Goal: Information Seeking & Learning: Understand process/instructions

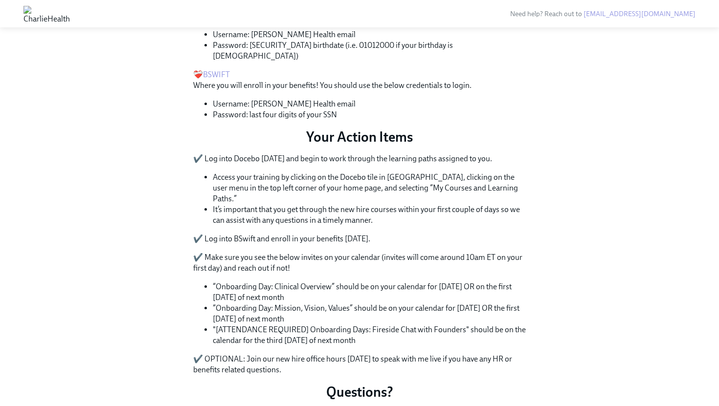
scroll to position [364, 0]
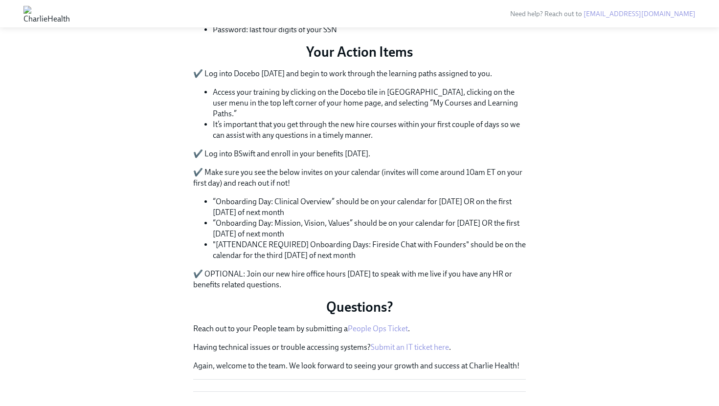
scroll to position [602, 0]
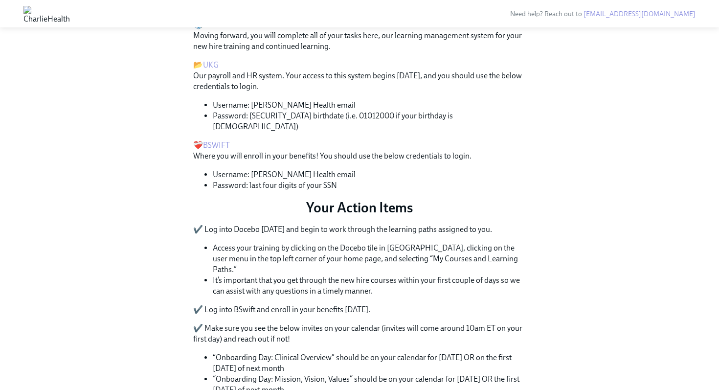
scroll to position [286, 0]
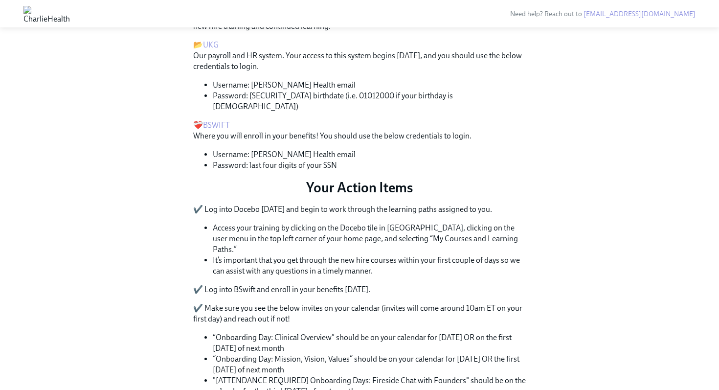
scroll to position [314, 0]
click at [206, 49] on link "UKG" at bounding box center [211, 44] width 16 height 9
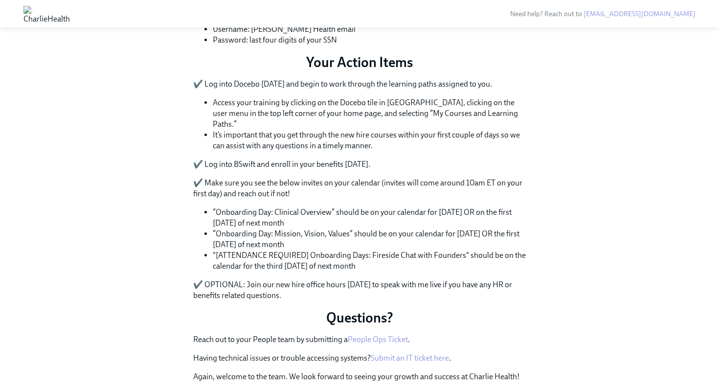
scroll to position [618, 0]
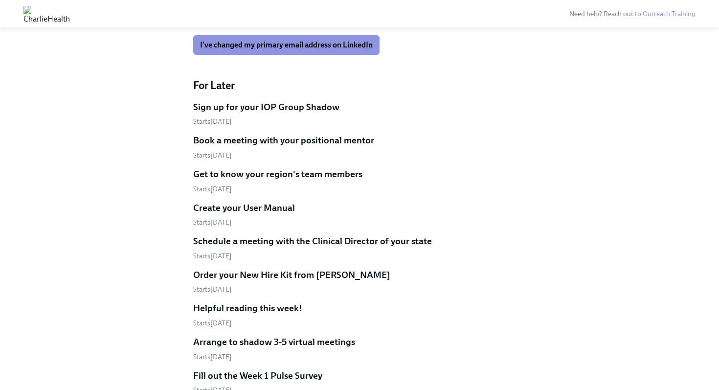
scroll to position [1252, 0]
